Goal: Task Accomplishment & Management: Use online tool/utility

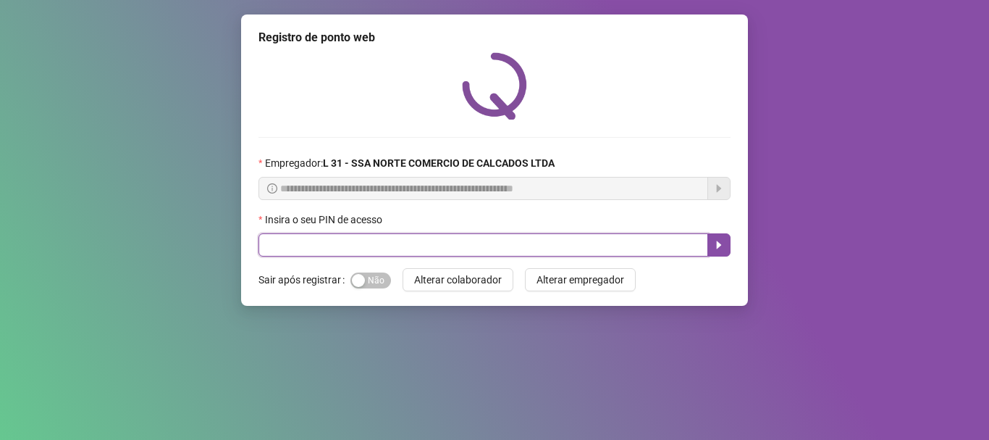
click at [351, 248] on input "text" at bounding box center [484, 244] width 450 height 23
type input "*****"
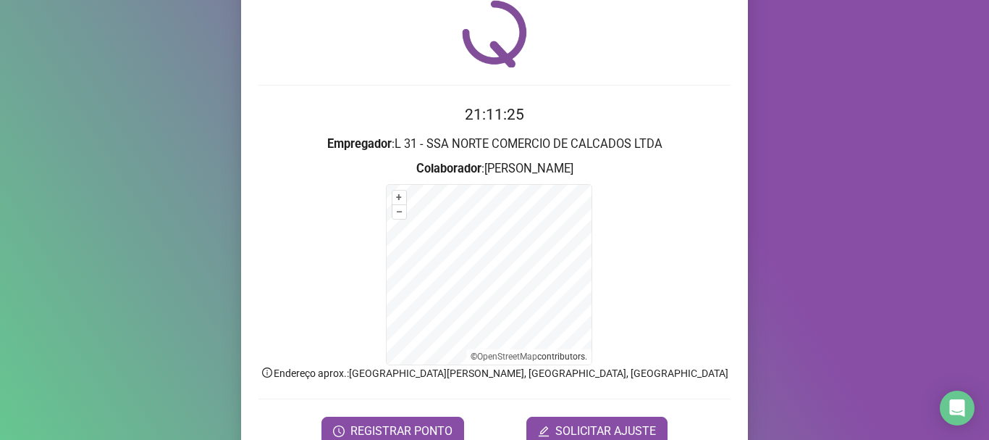
scroll to position [122, 0]
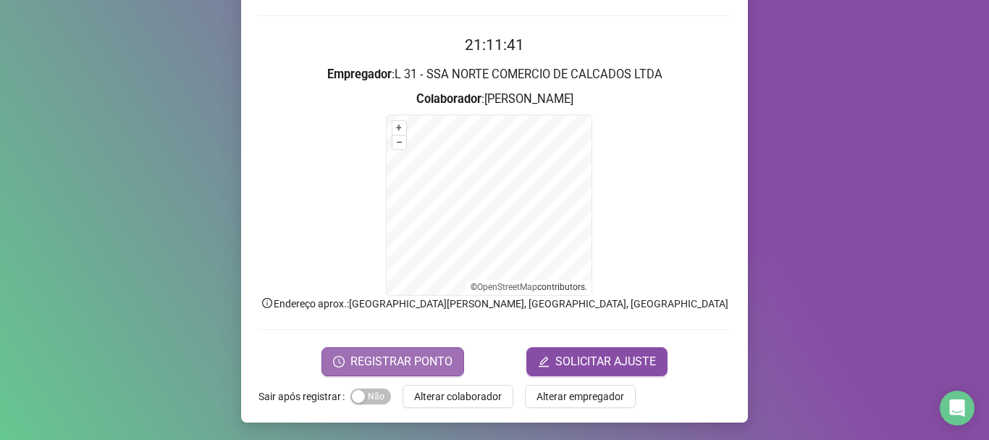
click at [393, 363] on span "REGISTRAR PONTO" at bounding box center [402, 361] width 102 height 17
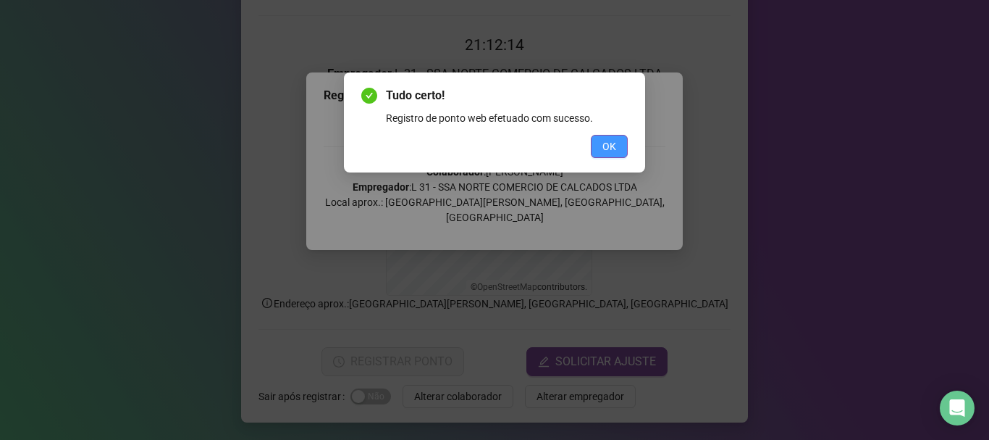
click at [608, 139] on span "OK" at bounding box center [610, 146] width 14 height 16
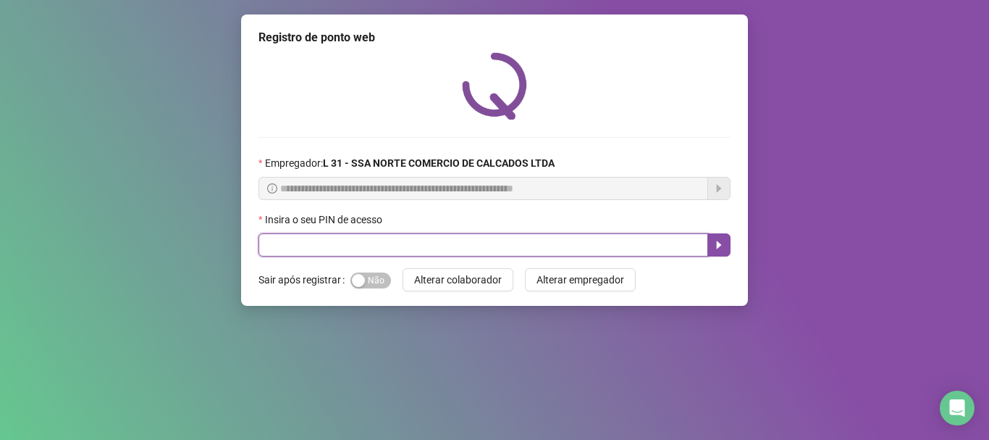
click at [337, 245] on input "text" at bounding box center [484, 244] width 450 height 23
type input "*****"
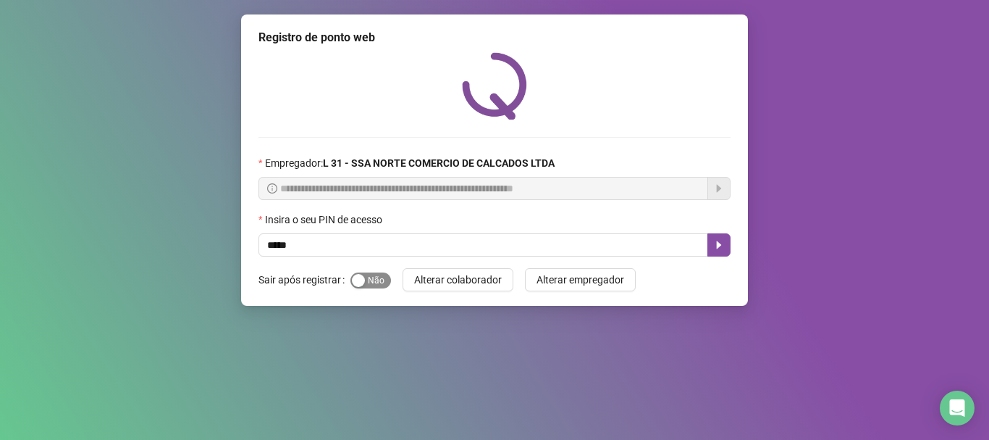
click at [369, 287] on span "Sim Não" at bounding box center [371, 280] width 41 height 16
click at [712, 246] on button "button" at bounding box center [719, 244] width 23 height 23
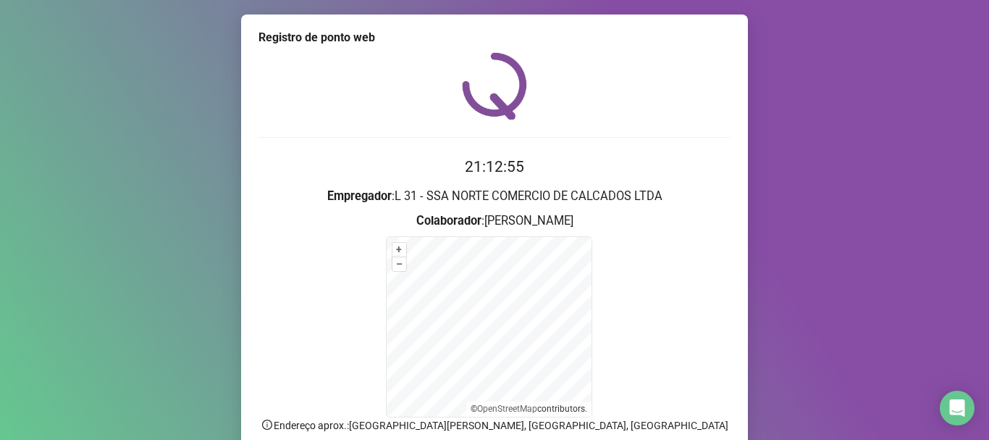
scroll to position [72, 0]
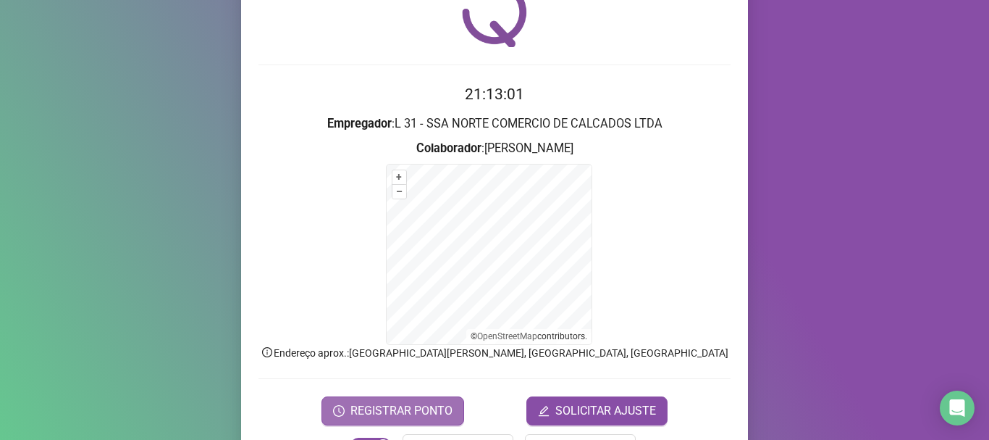
click at [419, 403] on span "REGISTRAR PONTO" at bounding box center [402, 410] width 102 height 17
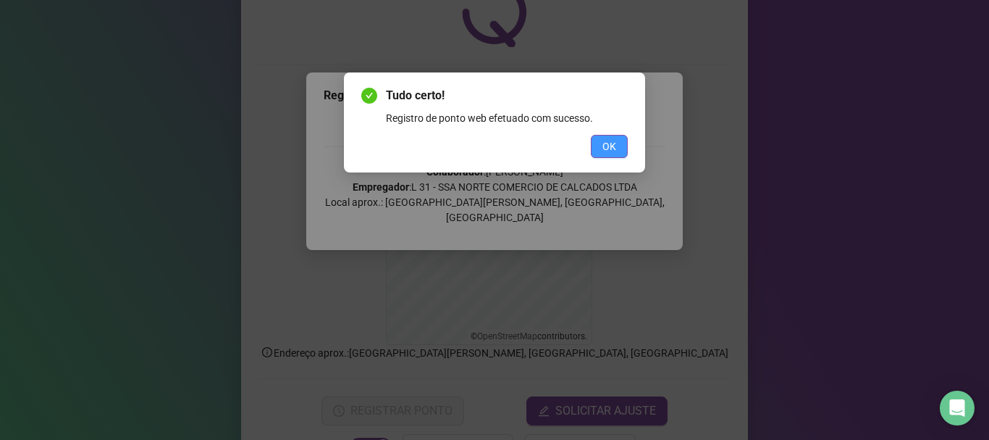
click at [611, 138] on span "OK" at bounding box center [610, 146] width 14 height 16
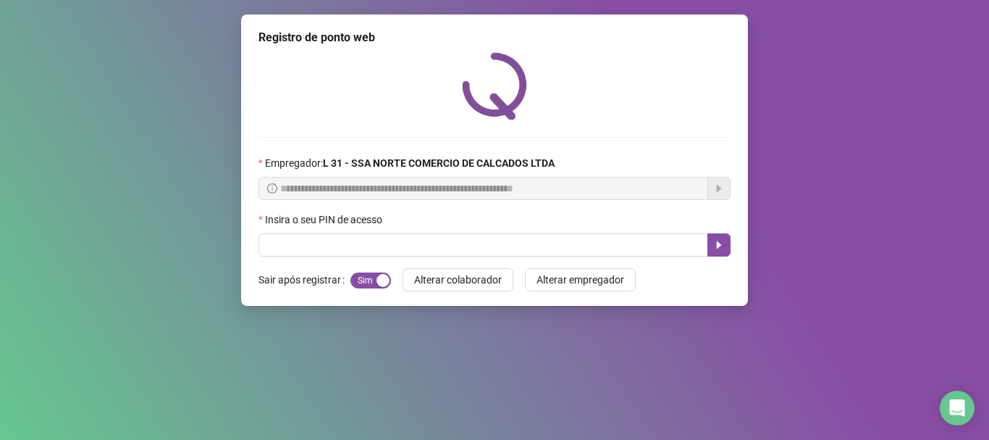
scroll to position [0, 0]
